Goal: Task Accomplishment & Management: Use online tool/utility

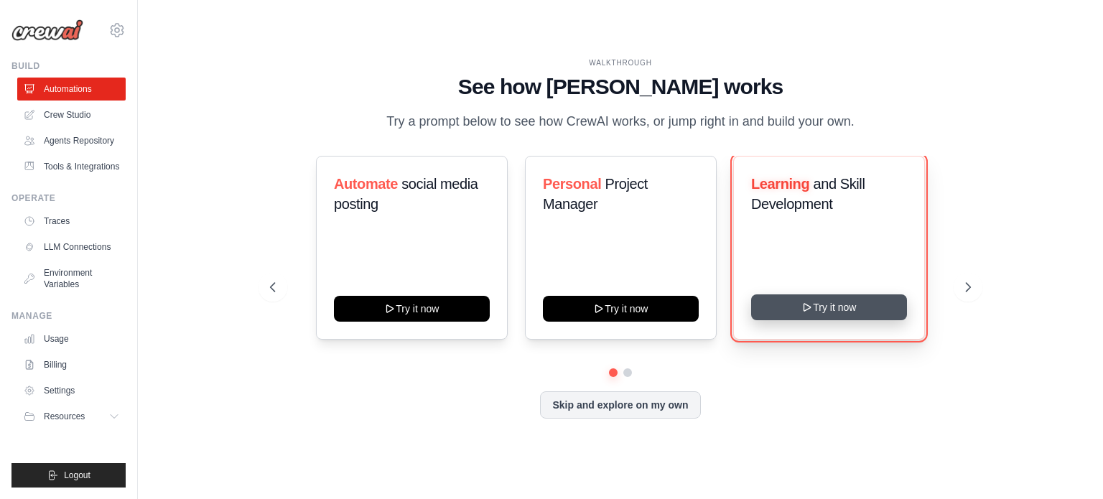
click at [829, 310] on button "Try it now" at bounding box center [829, 307] width 156 height 26
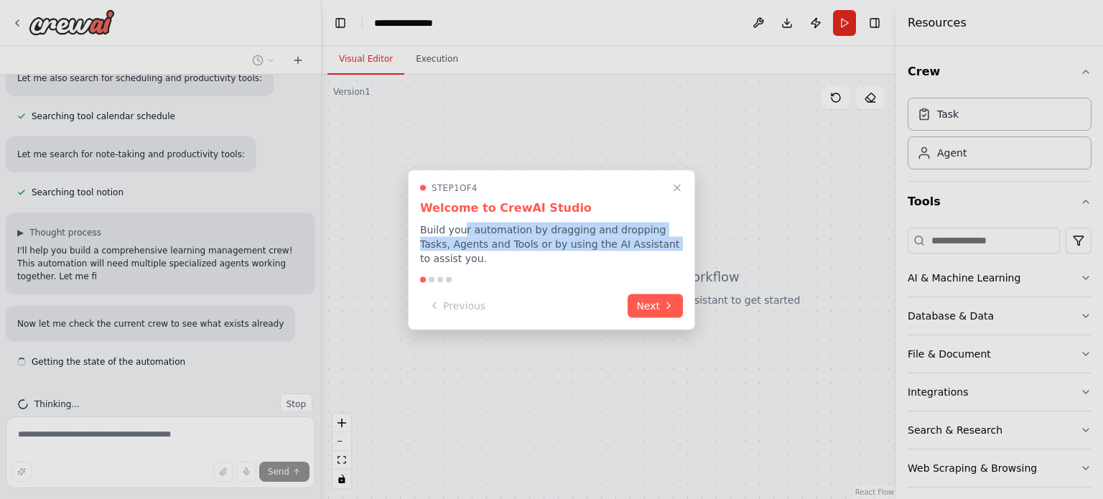
scroll to position [349, 0]
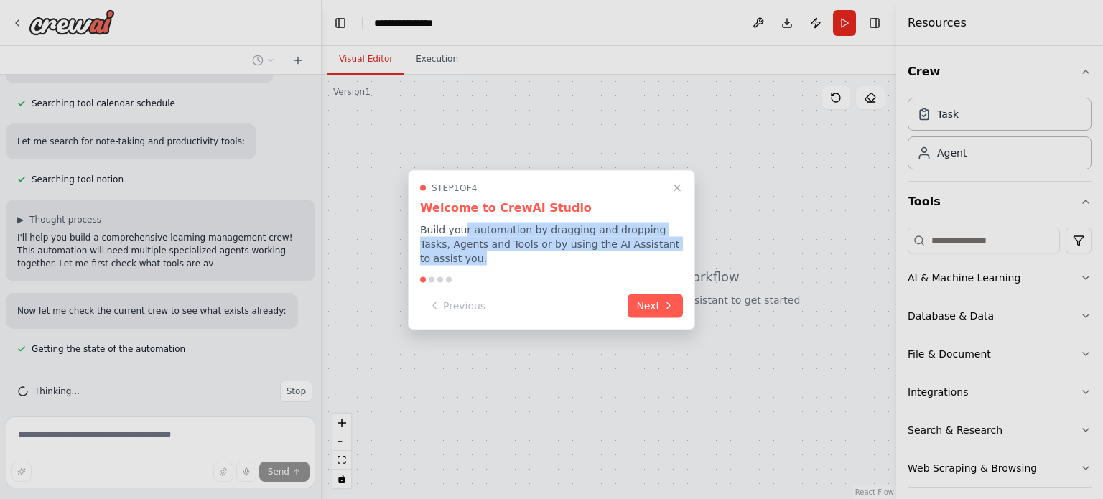
drag, startPoint x: 461, startPoint y: 238, endPoint x: 705, endPoint y: 245, distance: 244.2
click at [705, 245] on div "Build a crew that curates personalized learning resources, tracks your progress…" at bounding box center [551, 249] width 1103 height 499
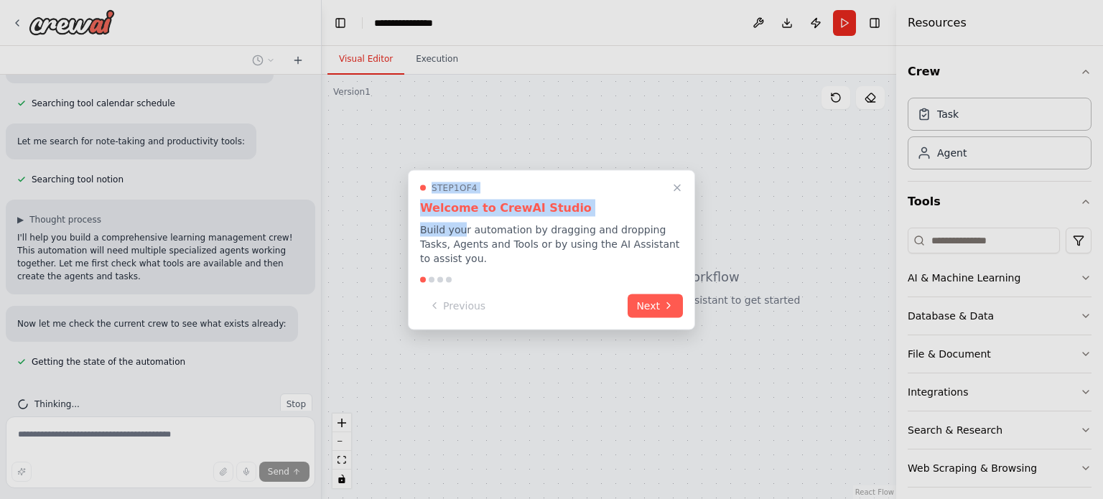
scroll to position [362, 0]
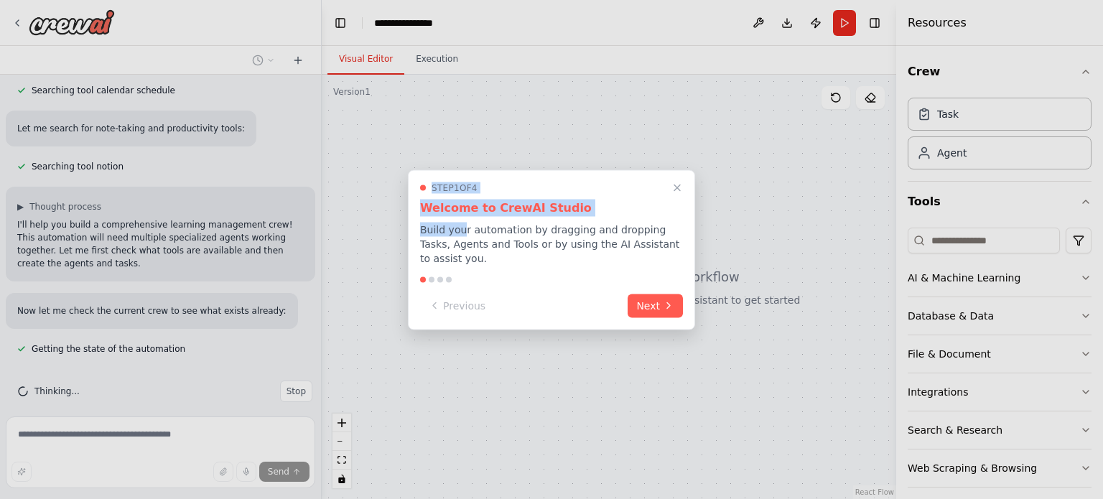
click at [584, 212] on h3 "Welcome to CrewAI Studio" at bounding box center [551, 207] width 263 height 17
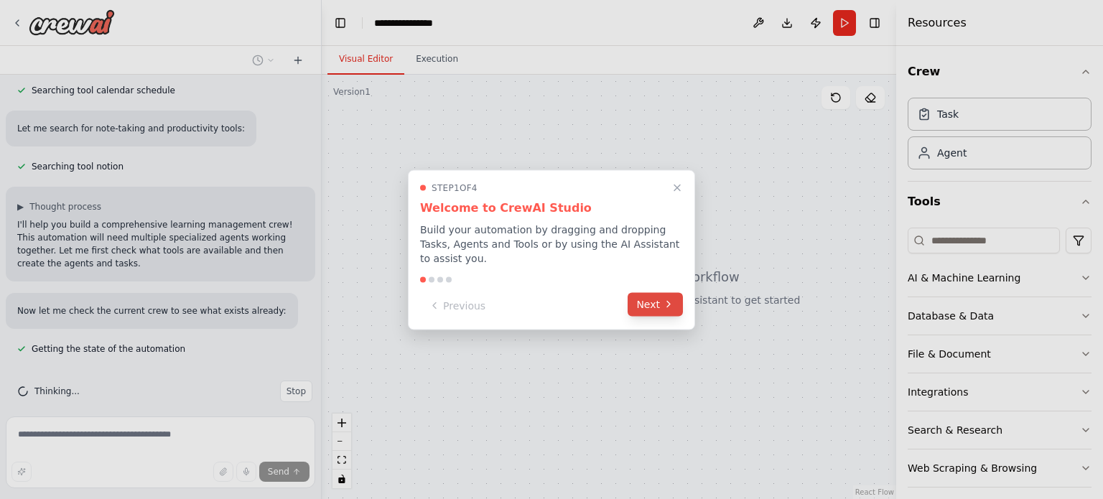
click at [649, 292] on button "Next" at bounding box center [655, 304] width 55 height 24
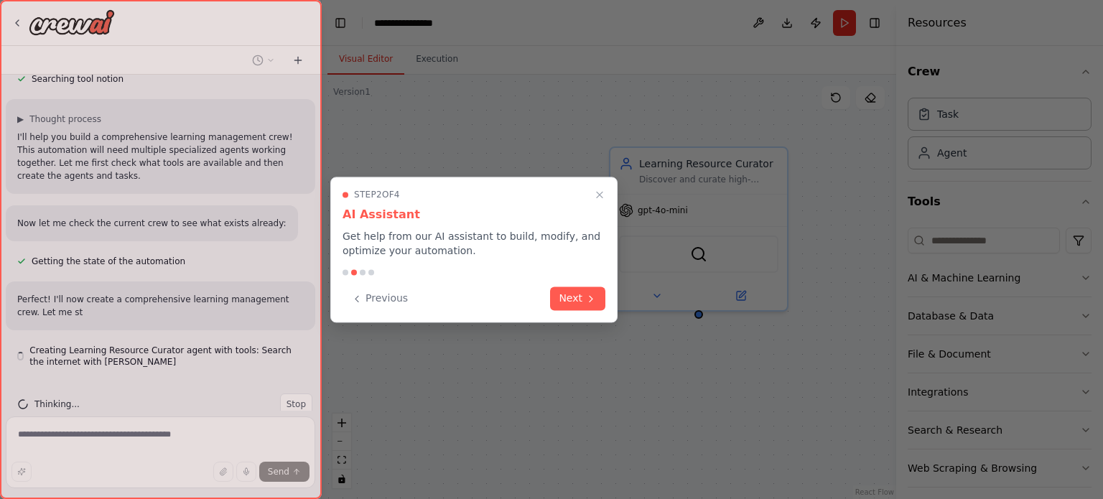
scroll to position [462, 0]
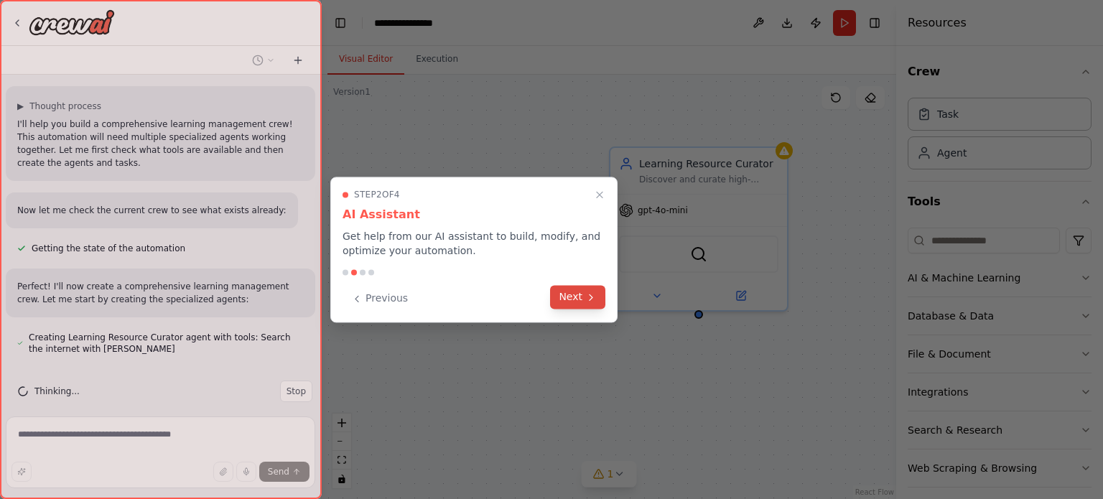
click at [586, 299] on icon at bounding box center [590, 297] width 11 height 11
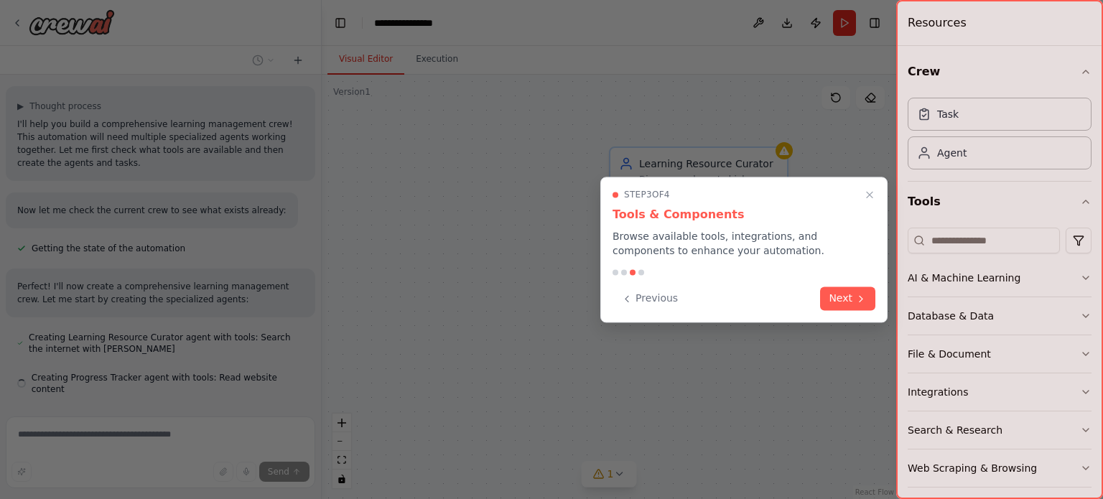
scroll to position [491, 0]
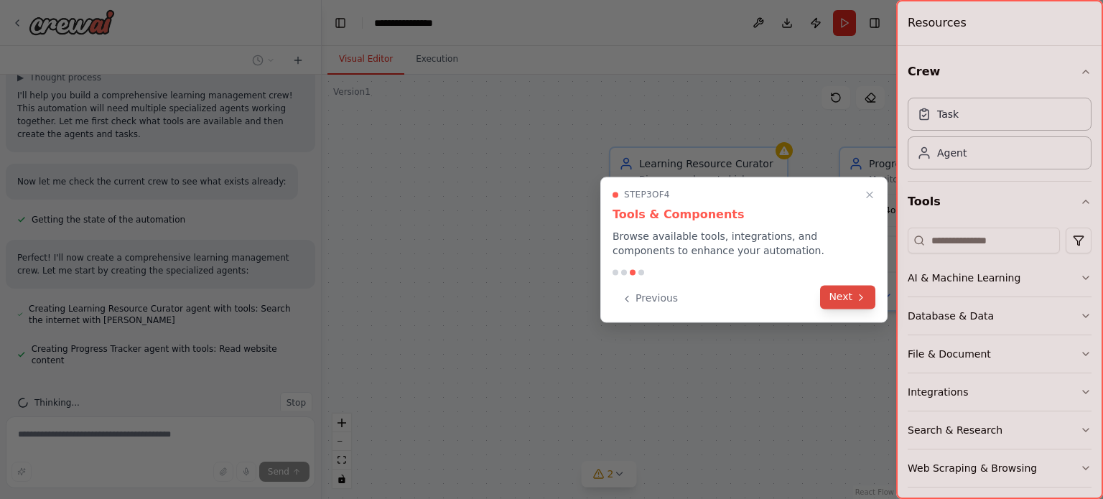
click at [847, 297] on button "Next" at bounding box center [847, 297] width 55 height 24
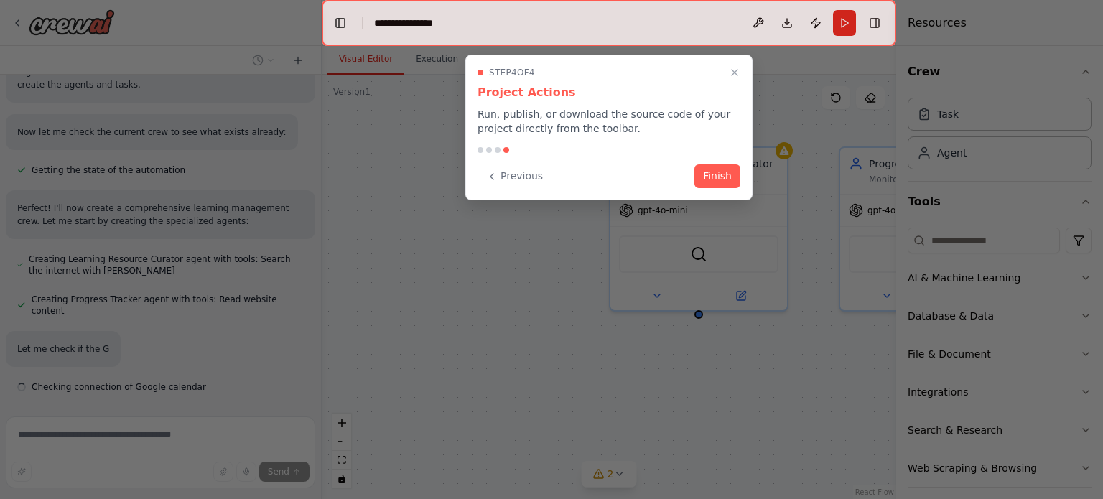
scroll to position [567, 0]
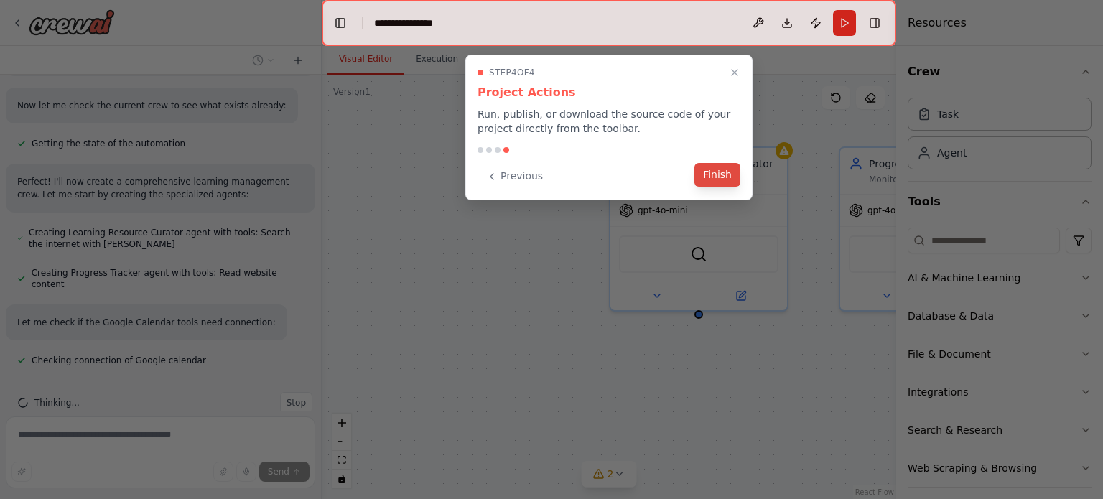
click at [713, 169] on button "Finish" at bounding box center [717, 175] width 46 height 24
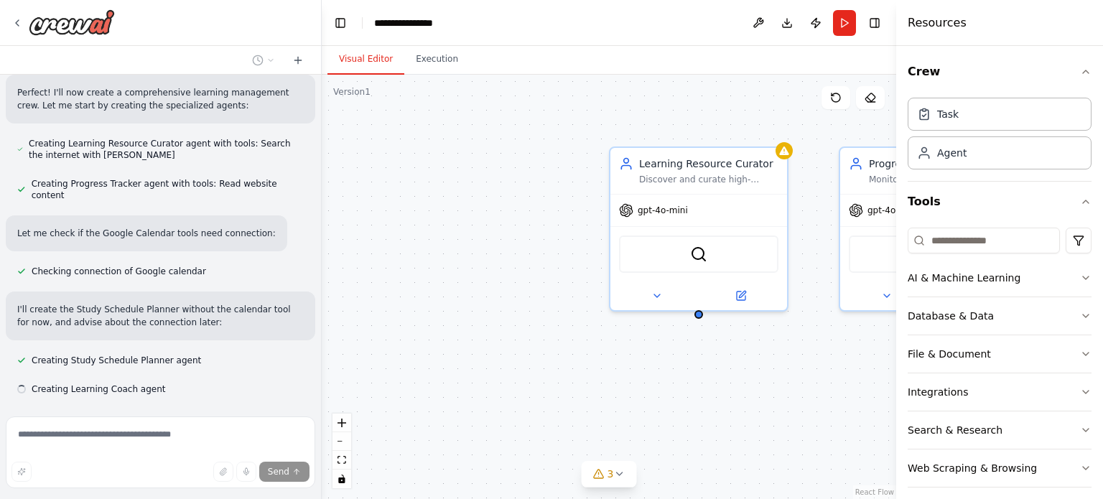
scroll to position [685, 0]
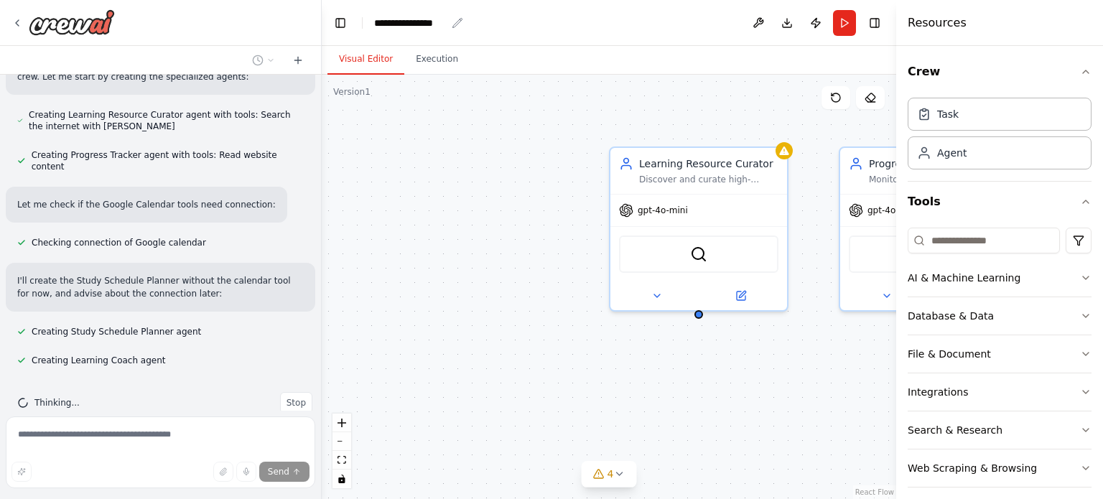
click at [414, 23] on div "**********" at bounding box center [410, 23] width 72 height 14
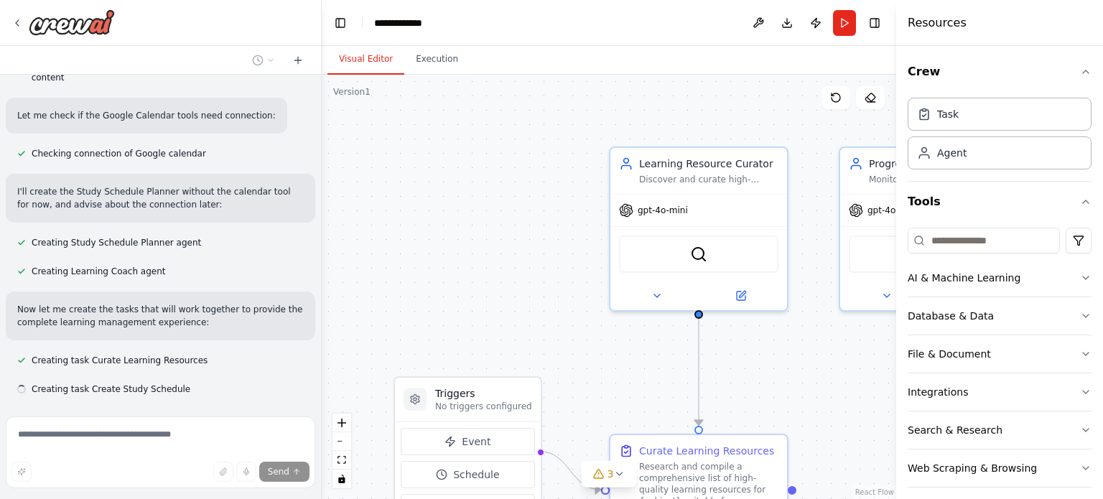
scroll to position [803, 0]
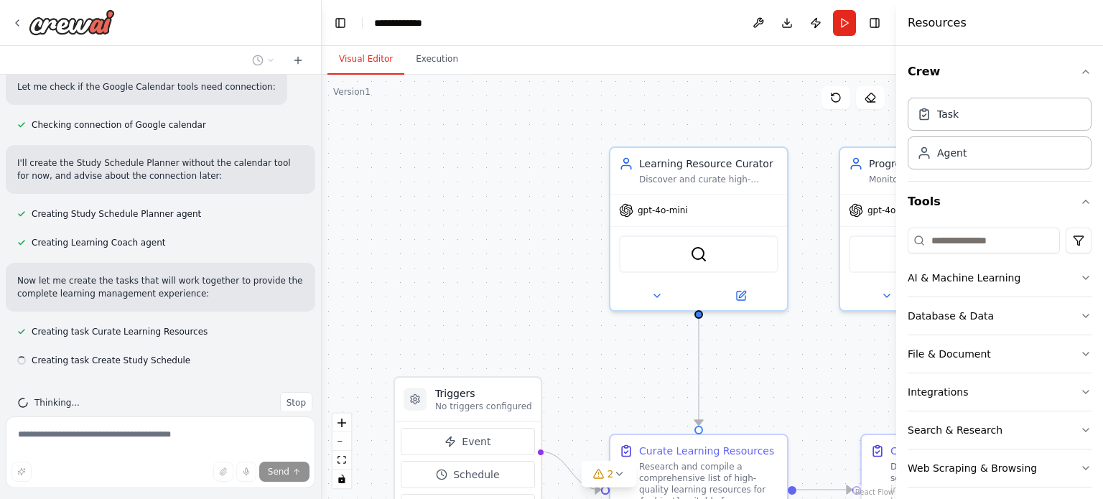
click at [536, 143] on div ".deletable-edge-delete-btn { width: 20px; height: 20px; border: 0px solid #ffff…" at bounding box center [609, 287] width 574 height 424
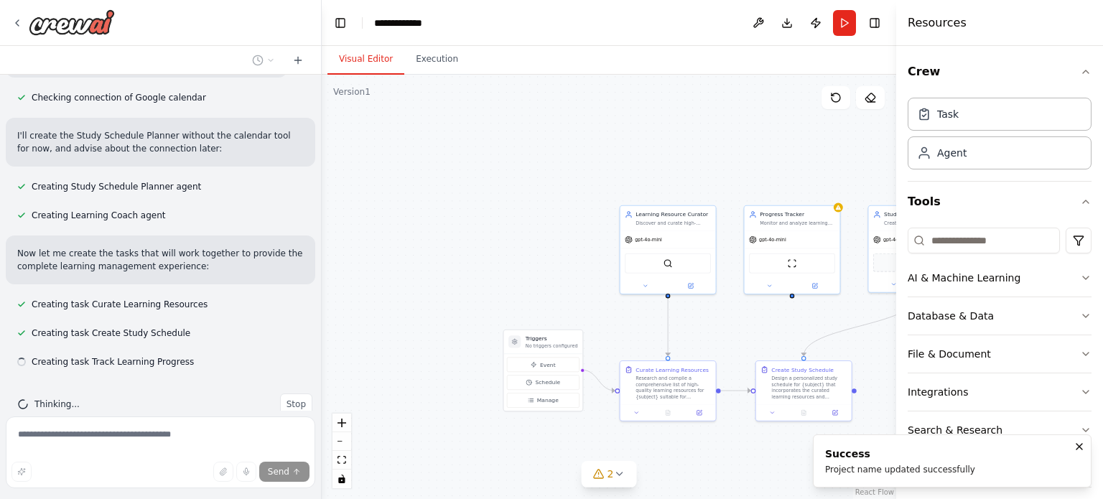
scroll to position [832, 0]
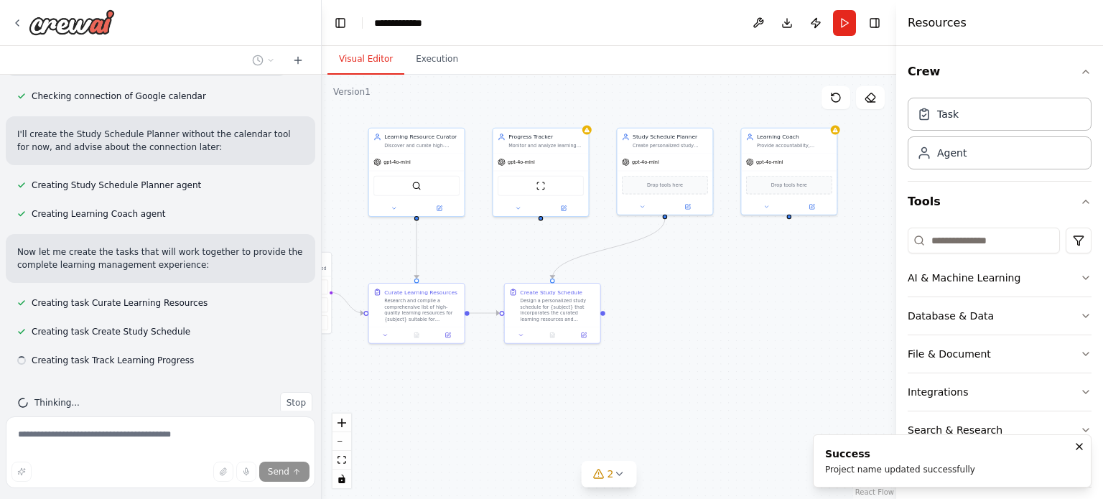
drag, startPoint x: 861, startPoint y: 344, endPoint x: 597, endPoint y: 272, distance: 273.2
click at [597, 272] on div ".deletable-edge-delete-btn { width: 20px; height: 20px; border: 0px solid #ffff…" at bounding box center [609, 287] width 574 height 424
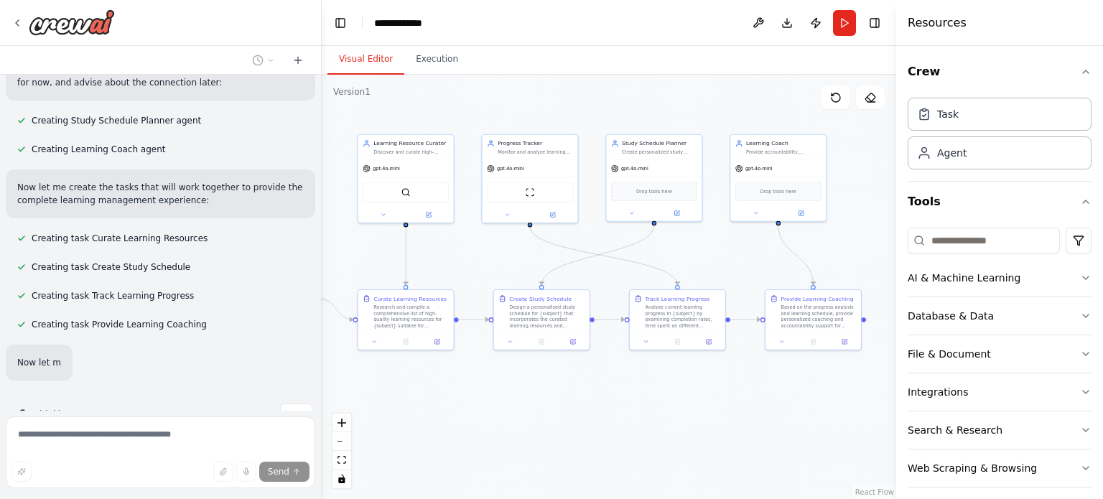
scroll to position [936, 0]
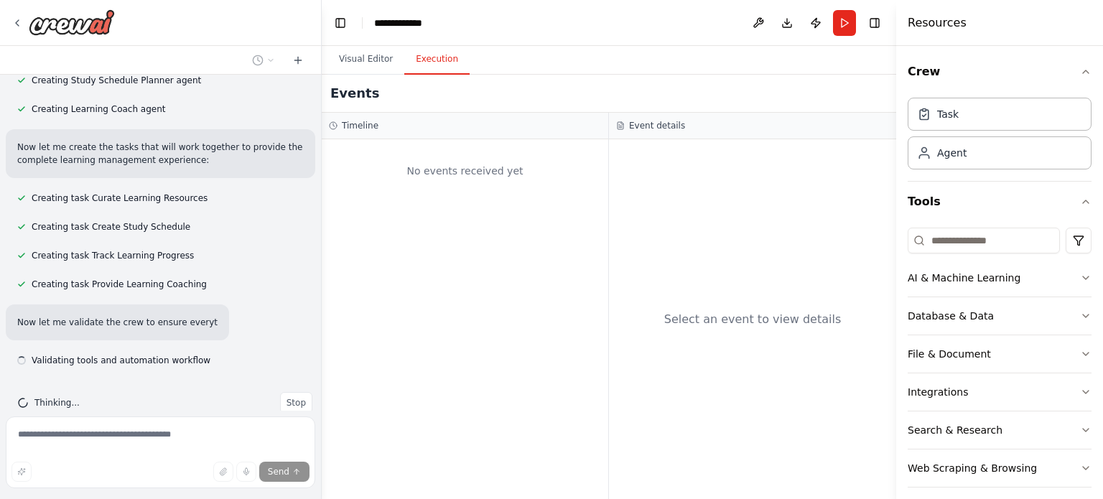
click at [432, 60] on button "Execution" at bounding box center [436, 60] width 65 height 30
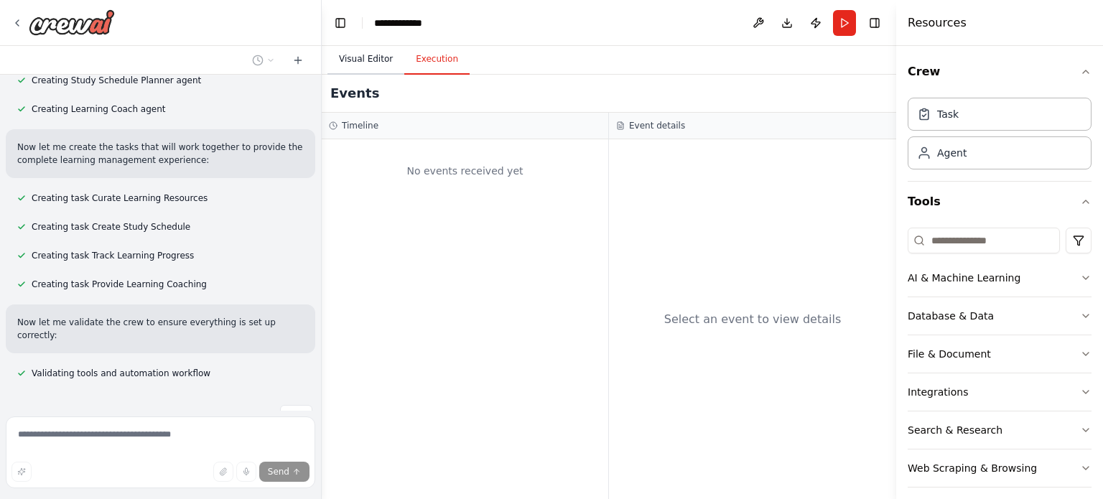
click at [355, 72] on button "Visual Editor" at bounding box center [365, 60] width 77 height 30
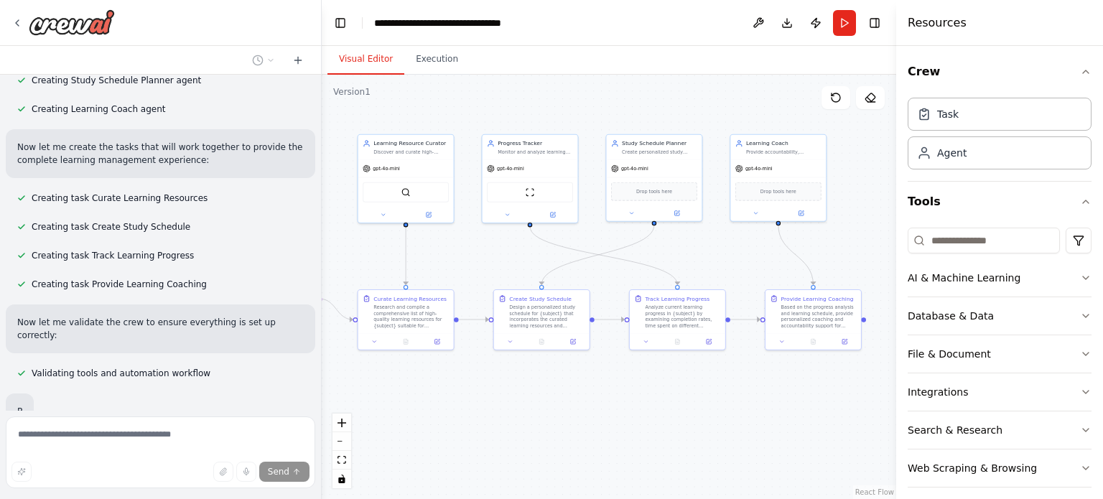
scroll to position [1013, 0]
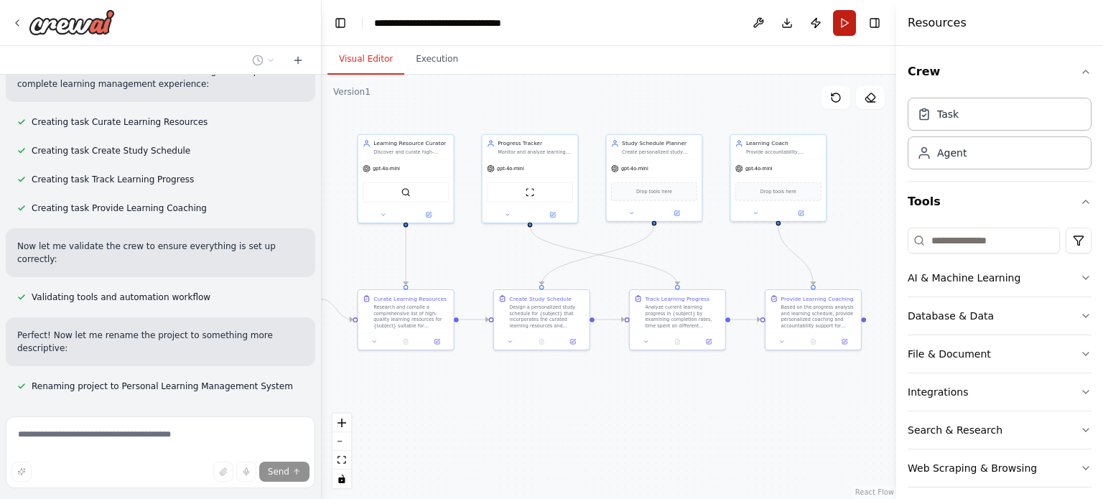
click at [841, 17] on button "Run" at bounding box center [844, 23] width 23 height 26
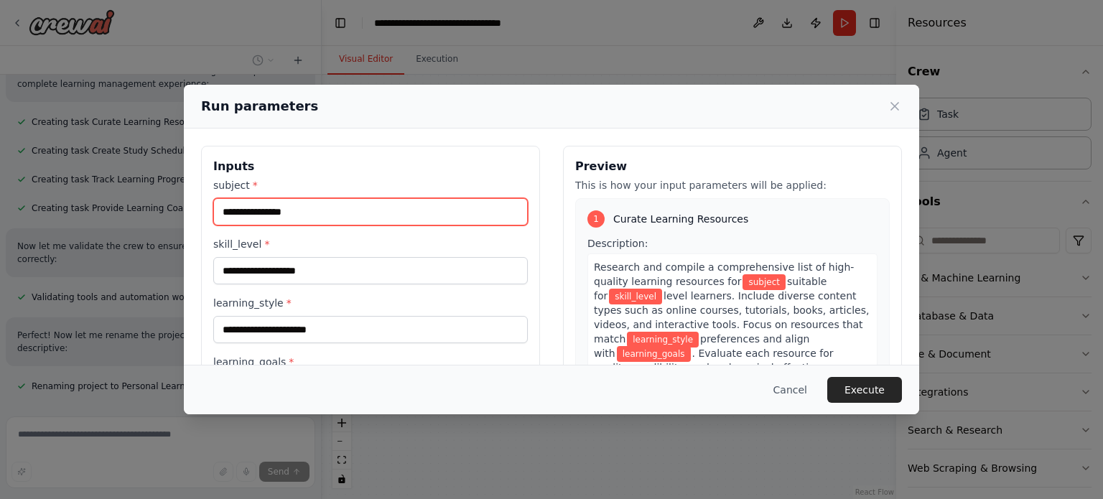
click at [308, 221] on input "subject *" at bounding box center [370, 211] width 315 height 27
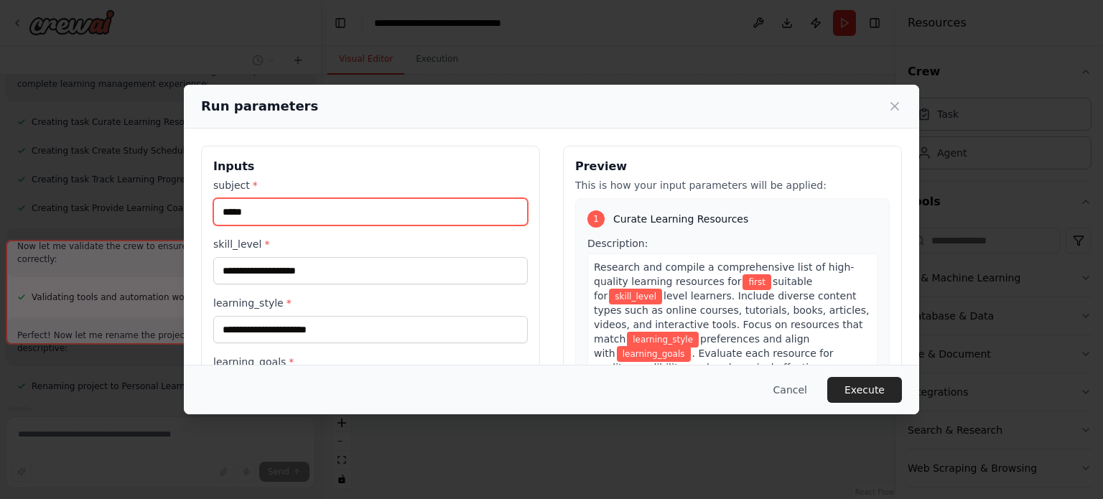
scroll to position [1176, 0]
type input "*****"
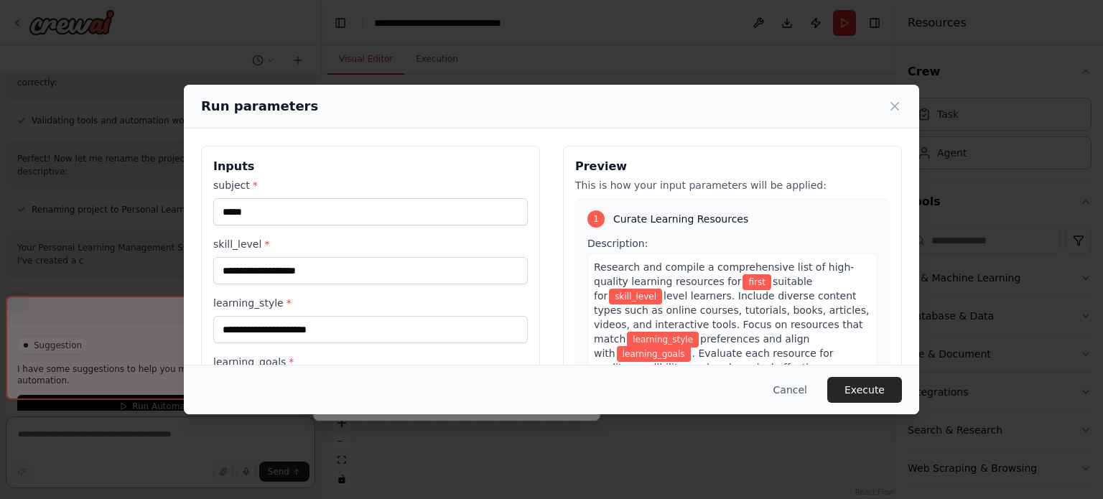
scroll to position [1181, 0]
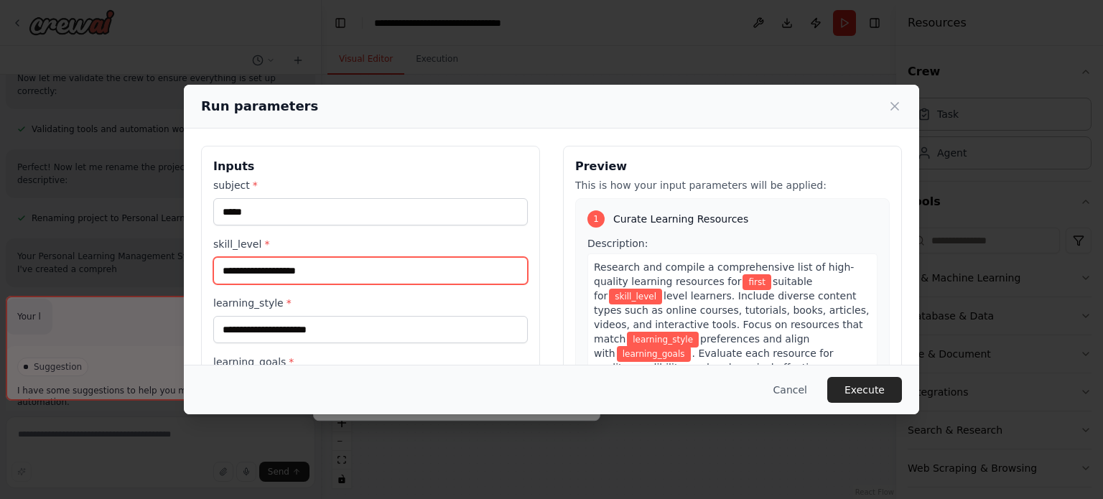
click at [294, 269] on input "skill_level *" at bounding box center [370, 270] width 315 height 27
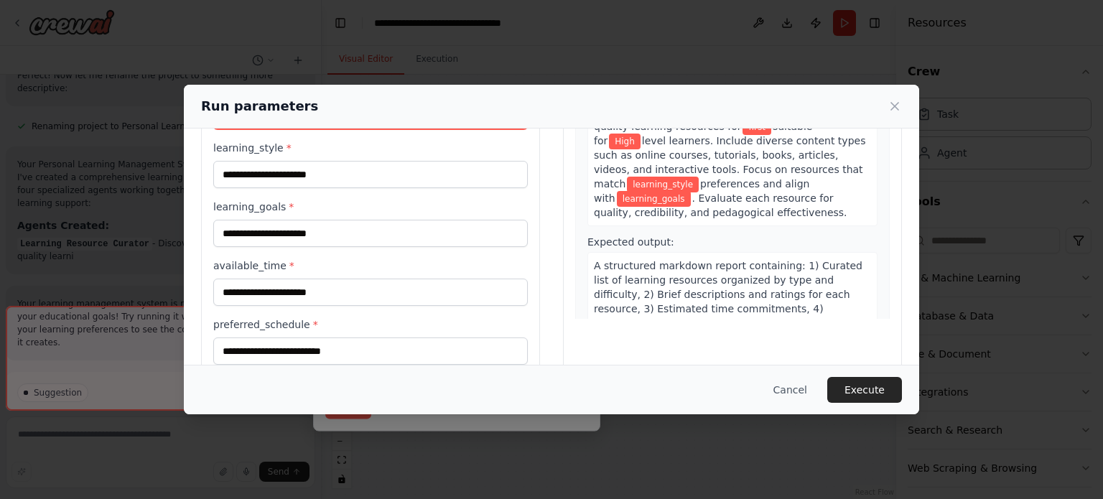
scroll to position [1285, 0]
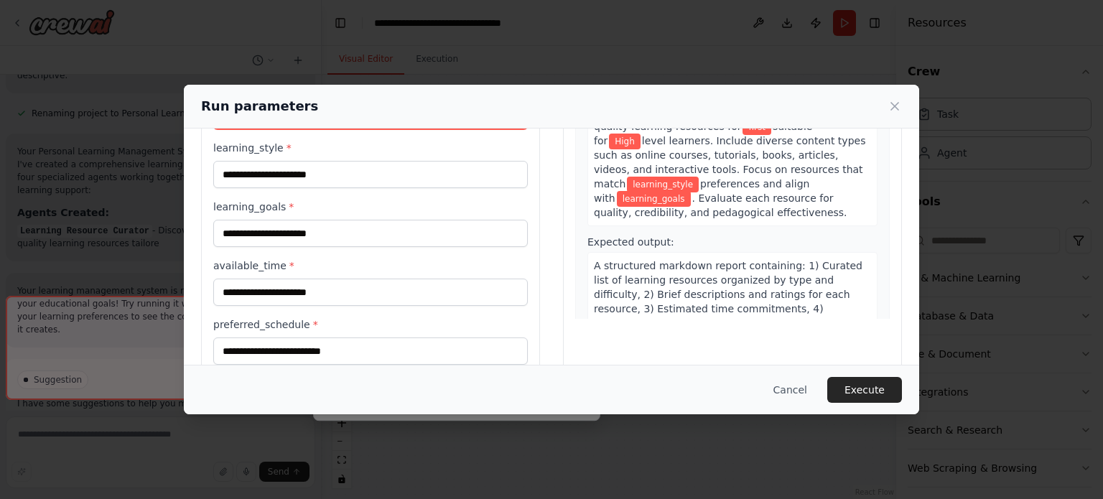
type input "****"
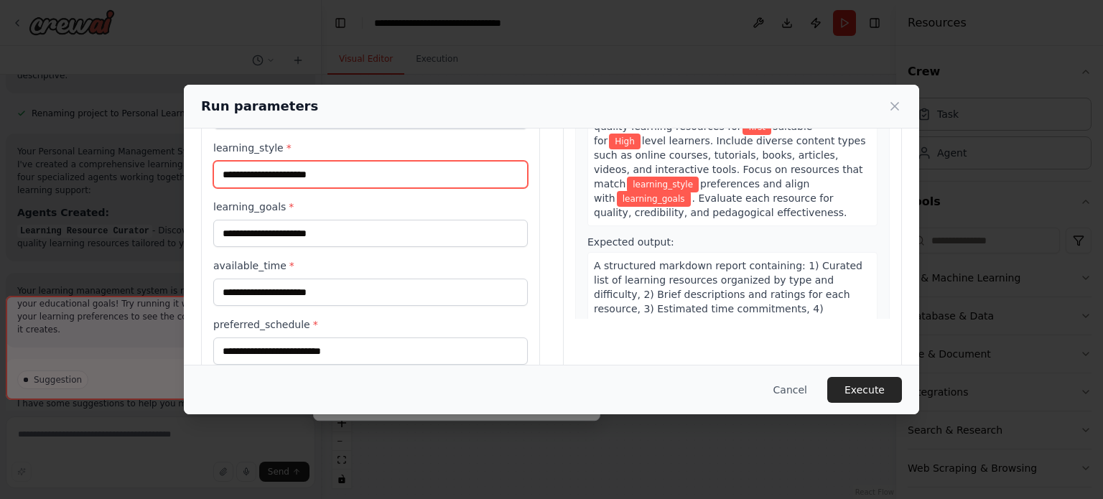
click at [339, 180] on input "learning_style *" at bounding box center [370, 174] width 315 height 27
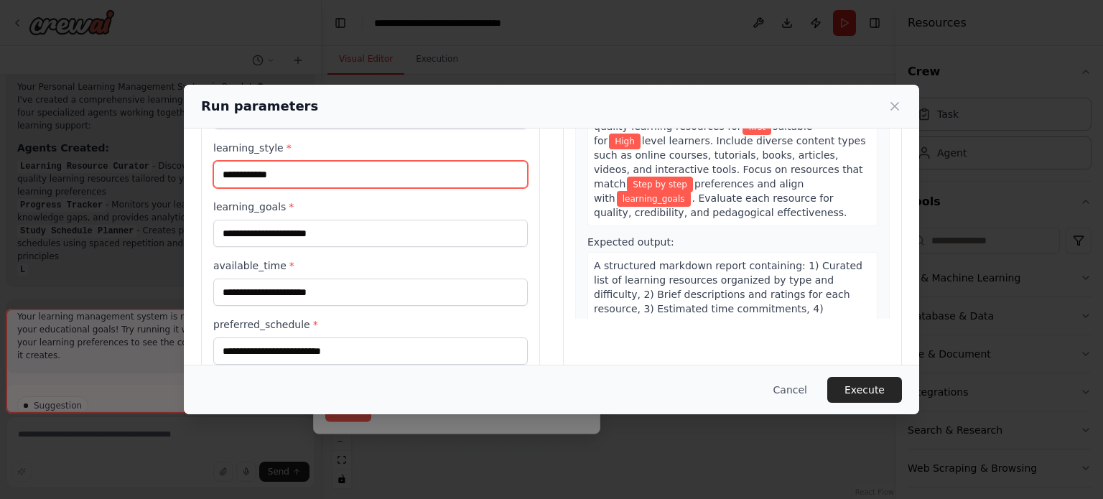
scroll to position [1363, 0]
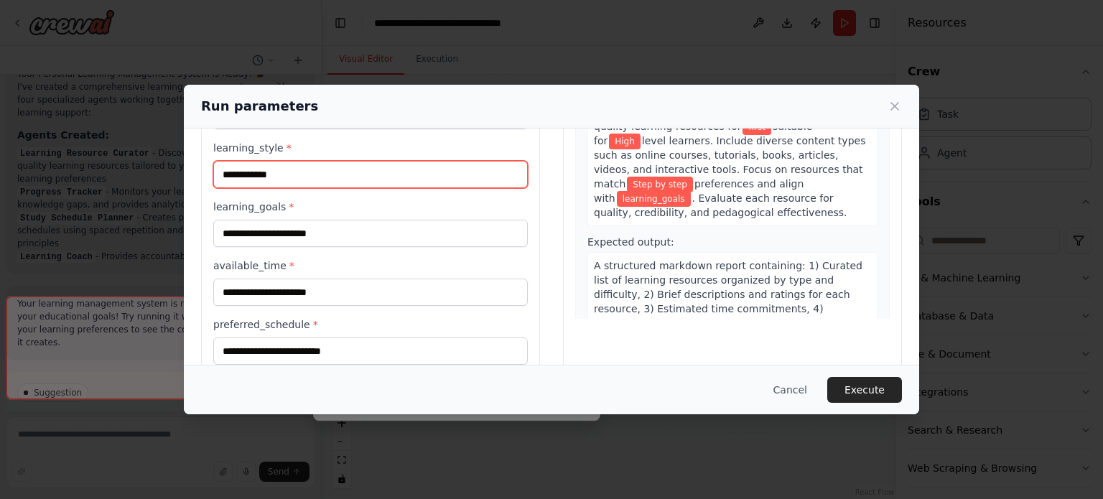
type input "**********"
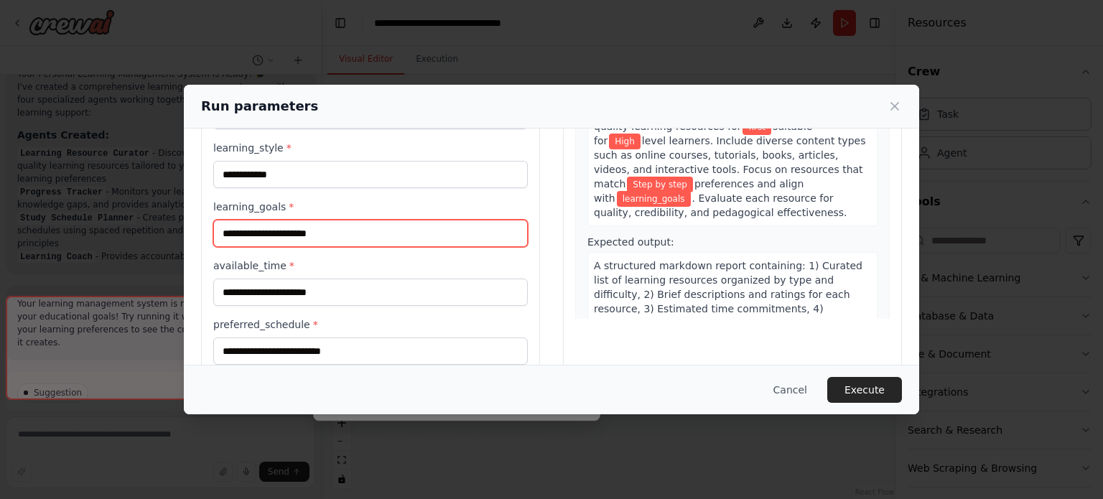
click at [322, 233] on input "learning_goals *" at bounding box center [370, 233] width 315 height 27
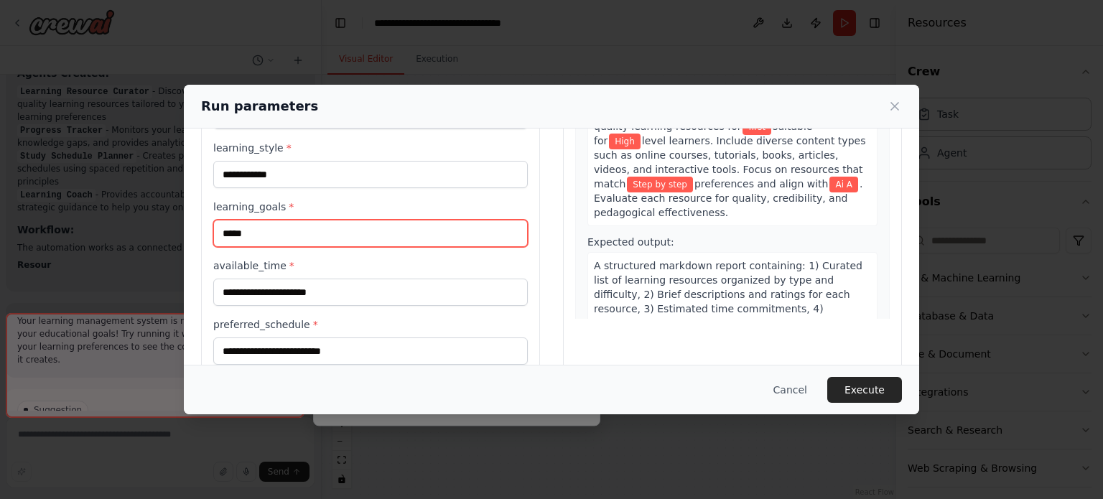
scroll to position [1442, 0]
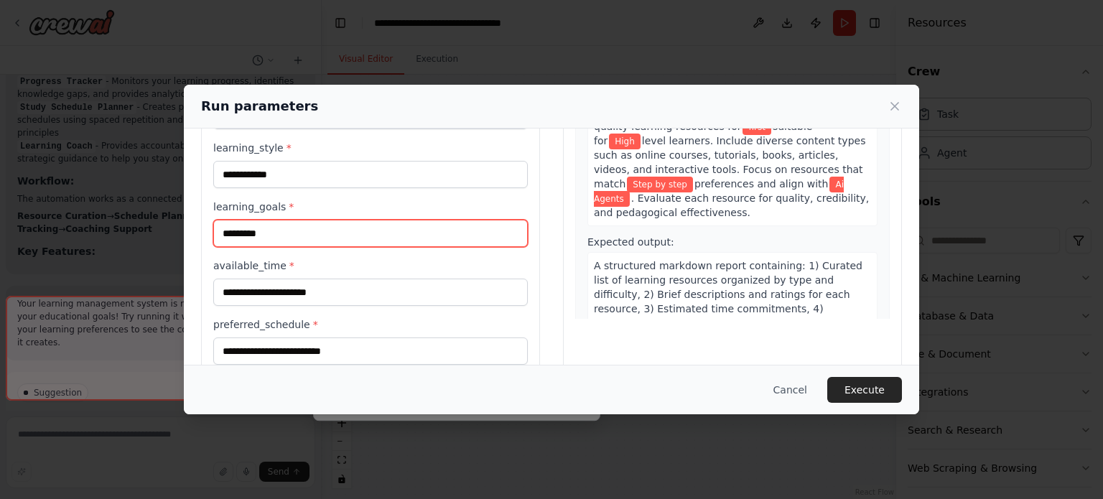
type input "*********"
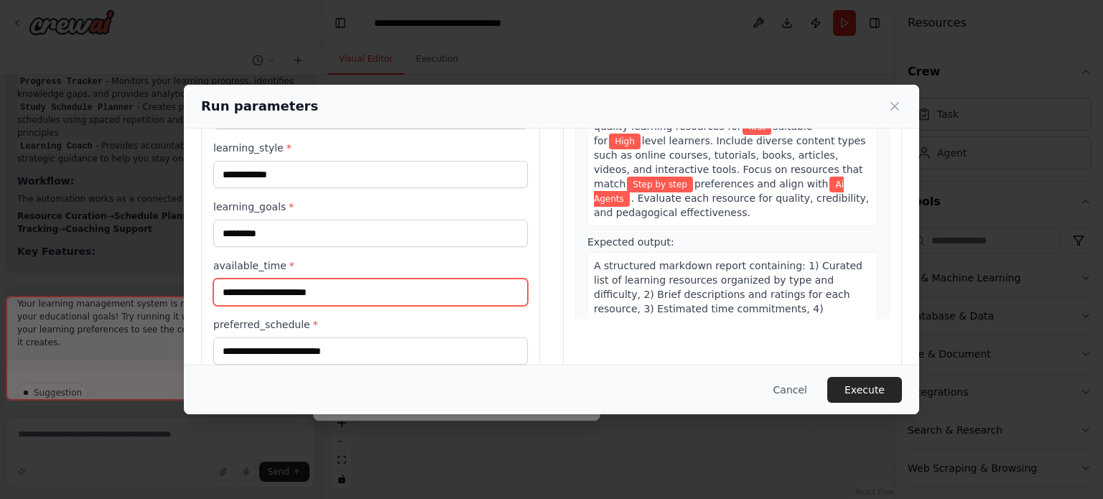
scroll to position [1486, 0]
click at [327, 294] on input "available_time *" at bounding box center [370, 292] width 315 height 27
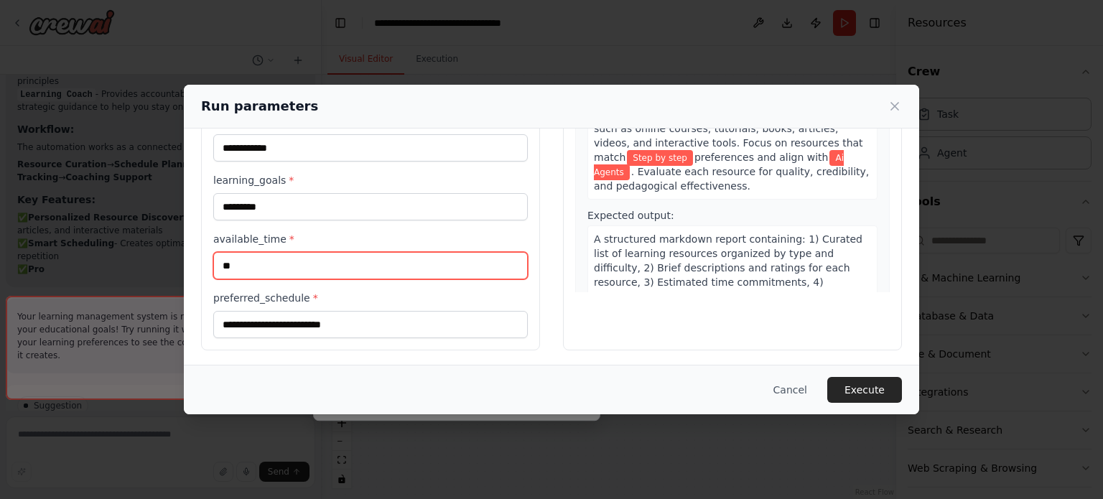
scroll to position [1538, 0]
type input "**"
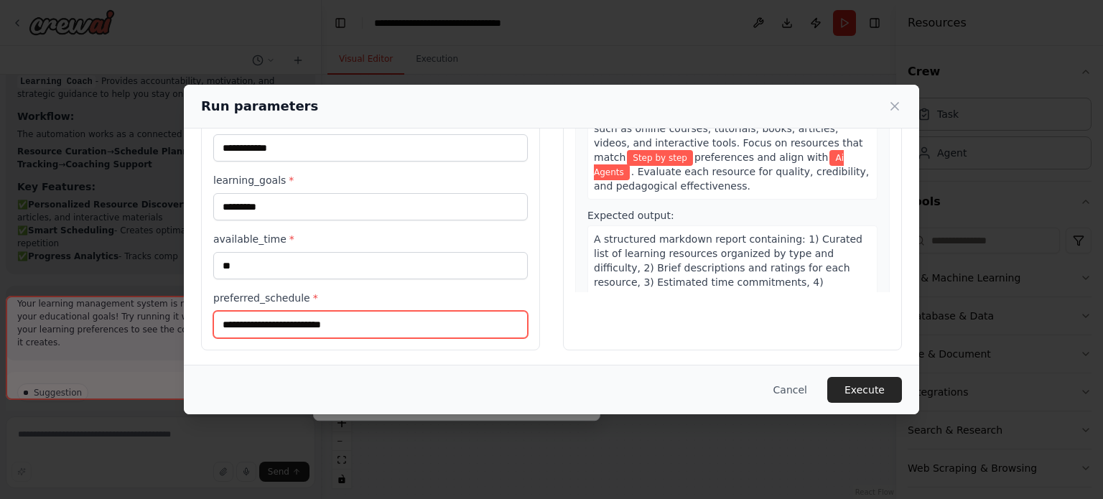
click at [321, 318] on input "preferred_schedule *" at bounding box center [370, 324] width 315 height 27
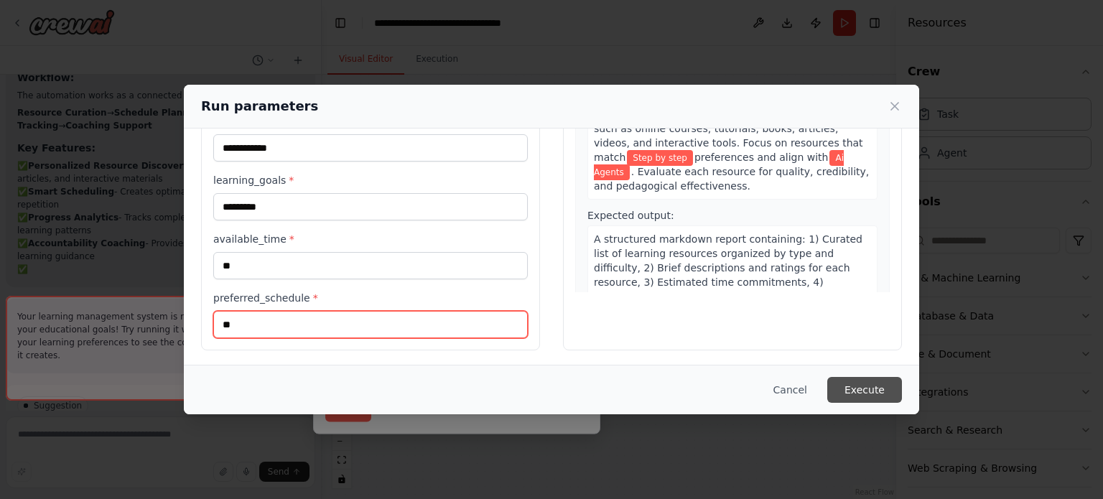
scroll to position [1590, 0]
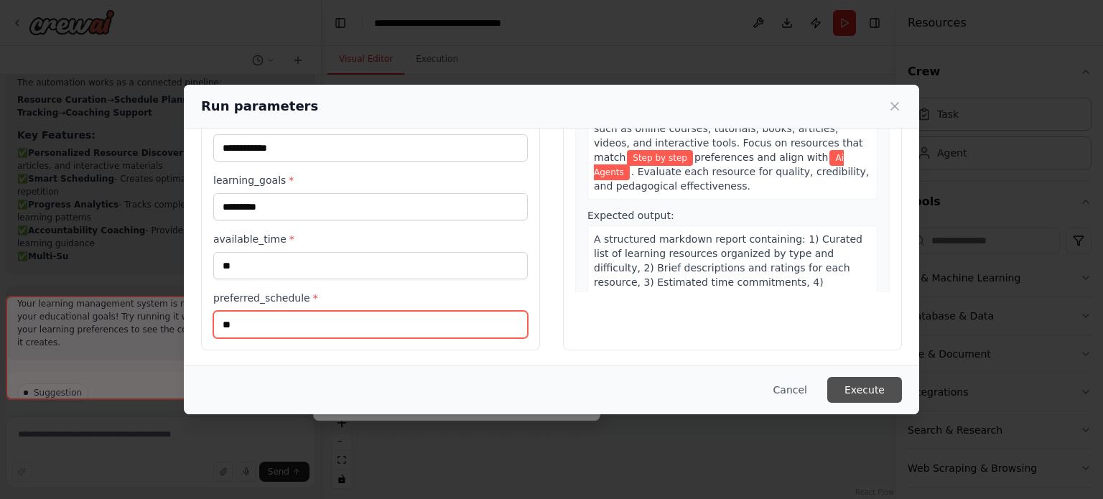
type input "**"
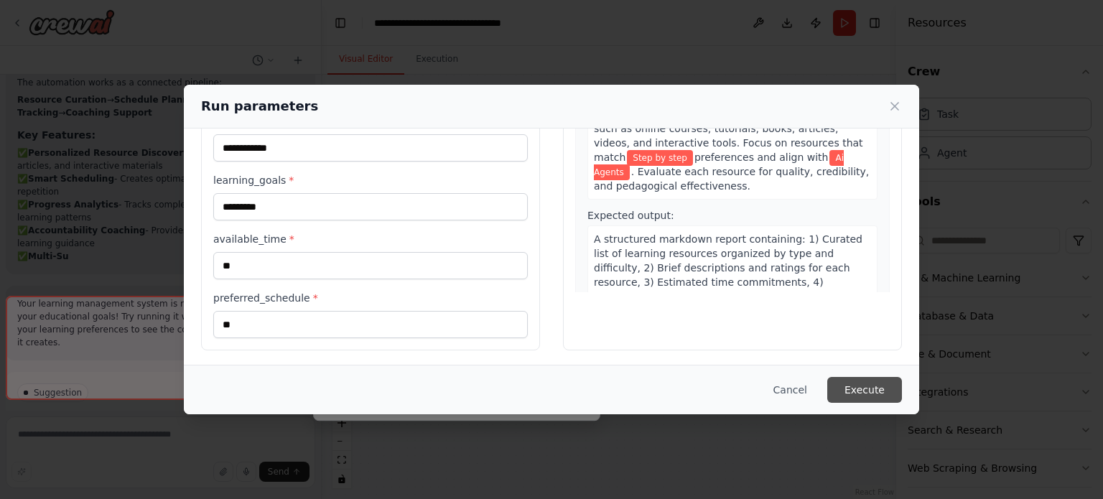
click at [842, 390] on button "Execute" at bounding box center [864, 390] width 75 height 26
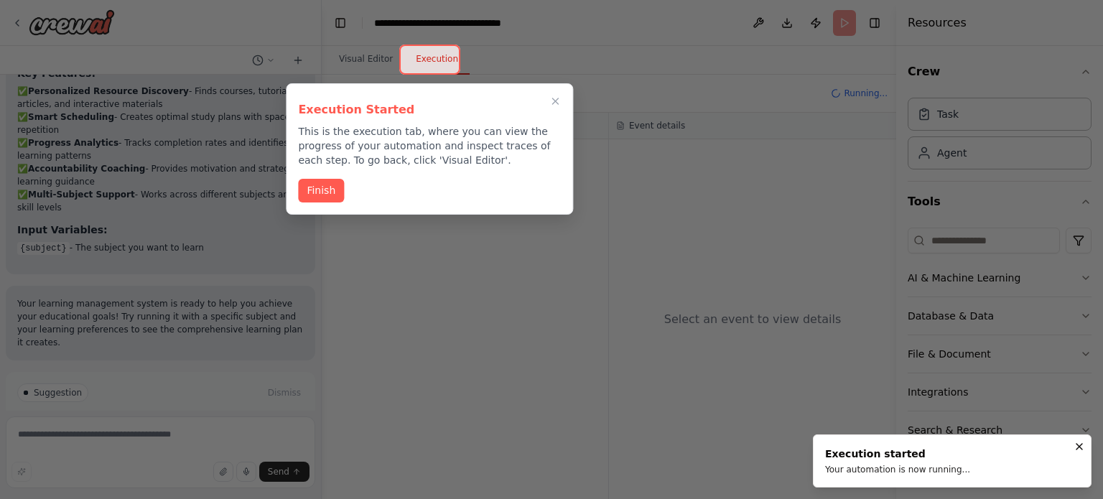
scroll to position [1665, 0]
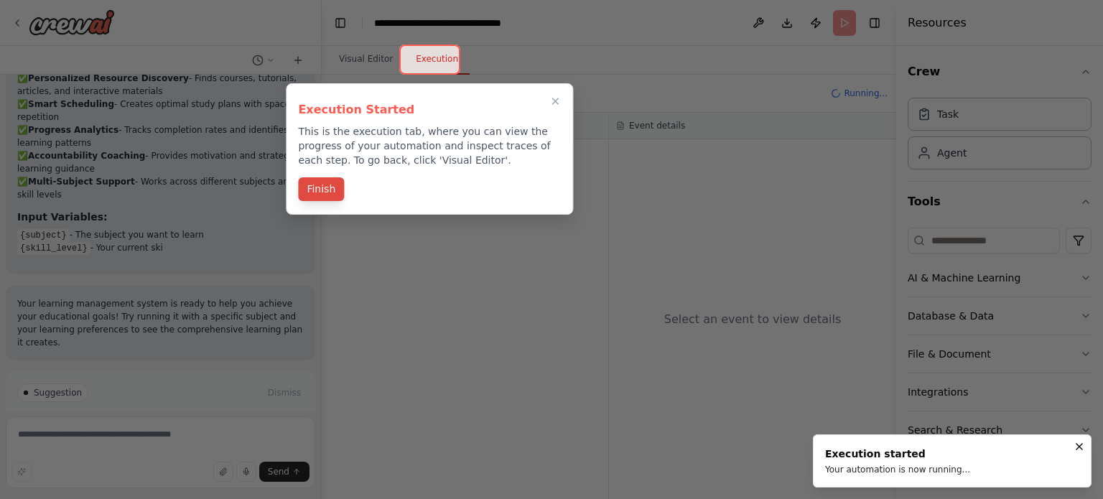
click at [317, 186] on button "Finish" at bounding box center [321, 189] width 46 height 24
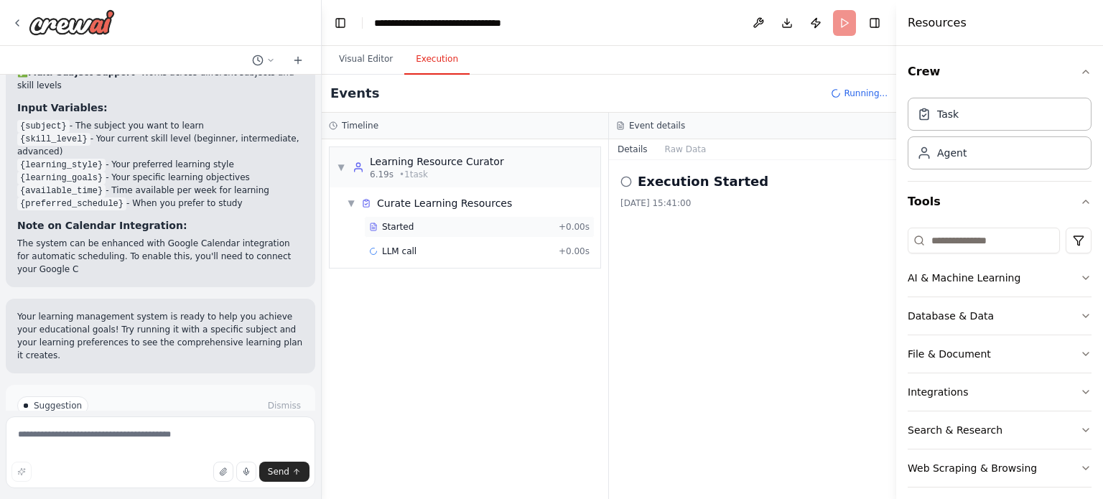
scroll to position [1787, 0]
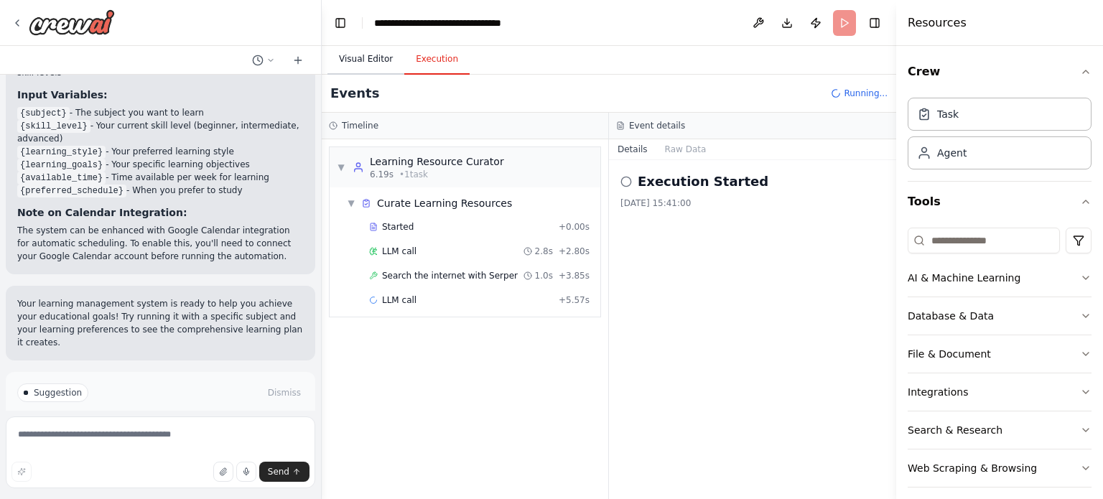
click at [368, 68] on button "Visual Editor" at bounding box center [365, 60] width 77 height 30
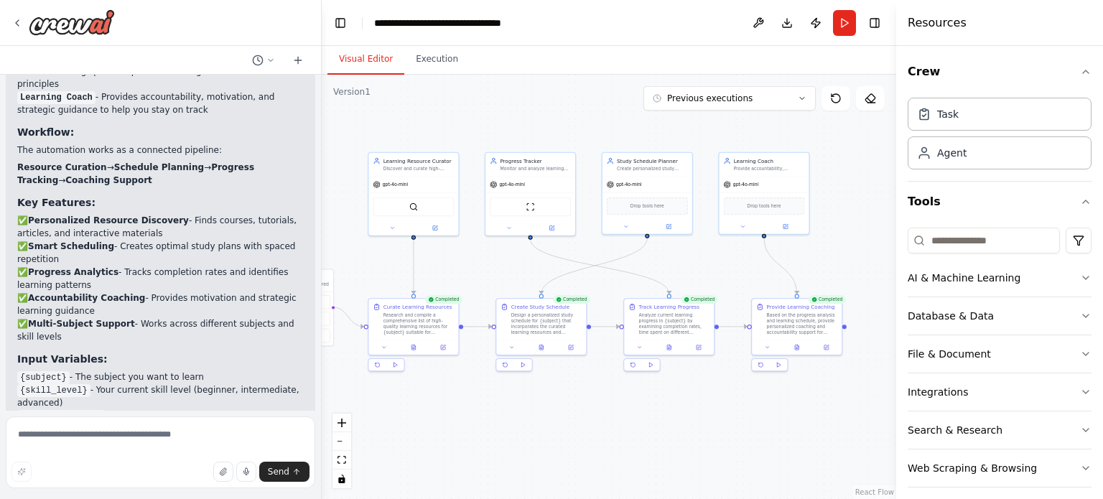
scroll to position [1416, 0]
